Goal: Task Accomplishment & Management: Manage account settings

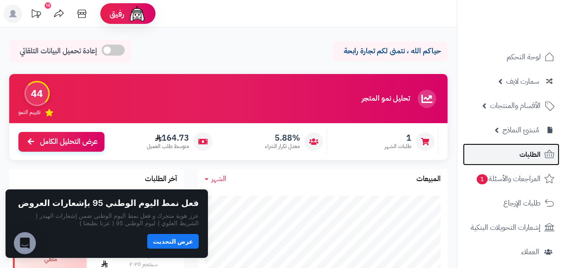
click at [539, 157] on span "الطلبات" at bounding box center [530, 154] width 21 height 13
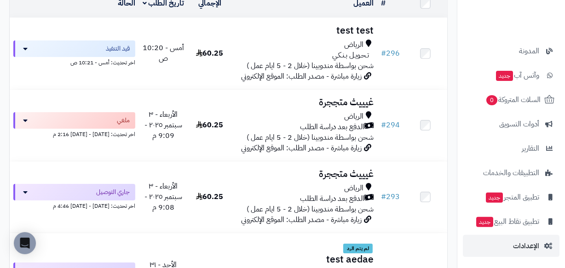
scroll to position [125, 0]
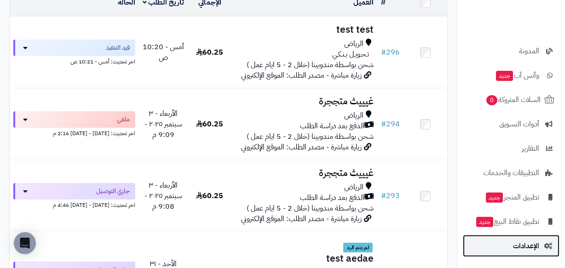
click at [530, 235] on link "الإعدادات" at bounding box center [511, 246] width 97 height 22
